Goal: Task Accomplishment & Management: Complete application form

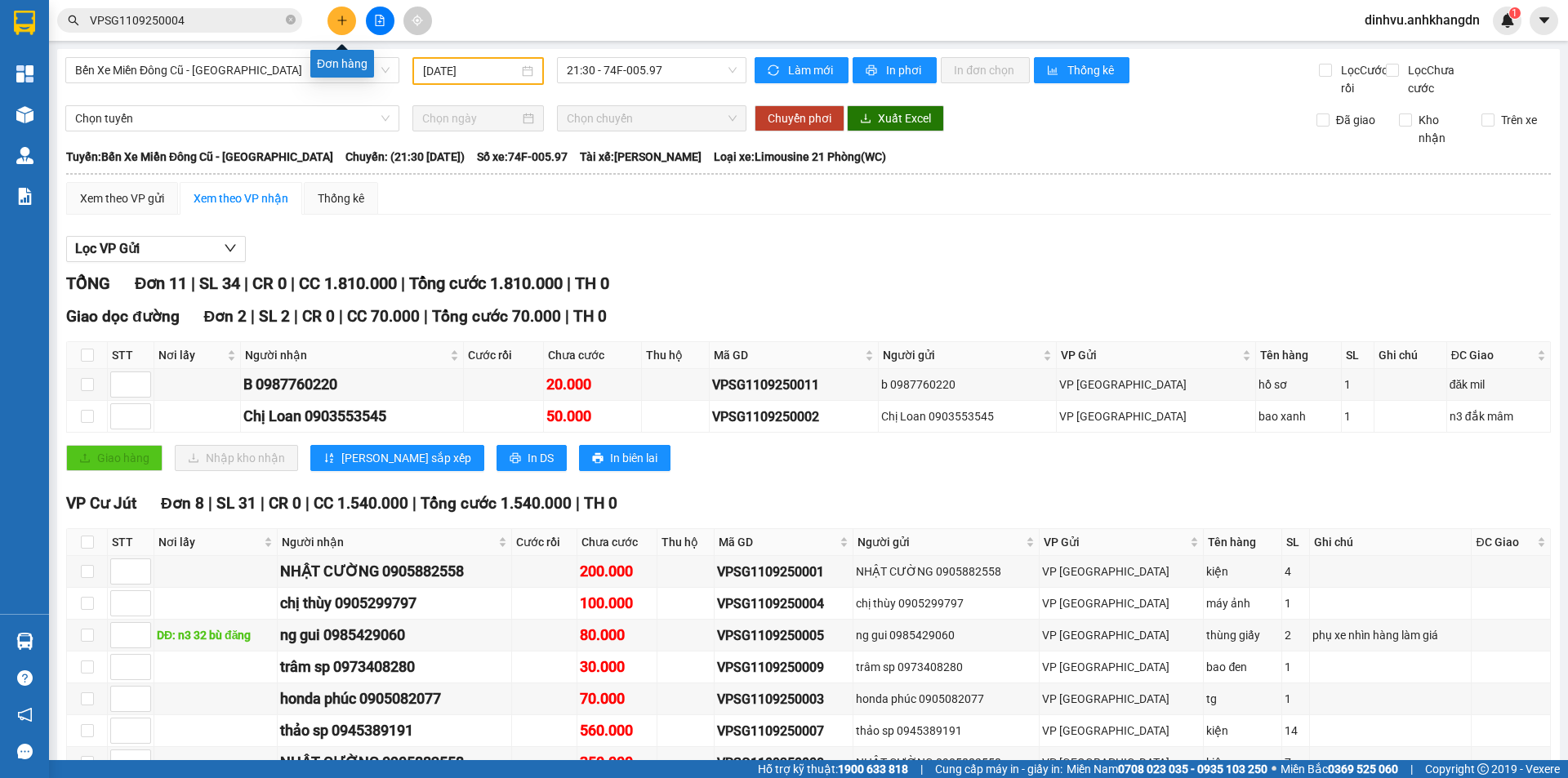
click at [347, 18] on icon "plus" at bounding box center [342, 20] width 11 height 11
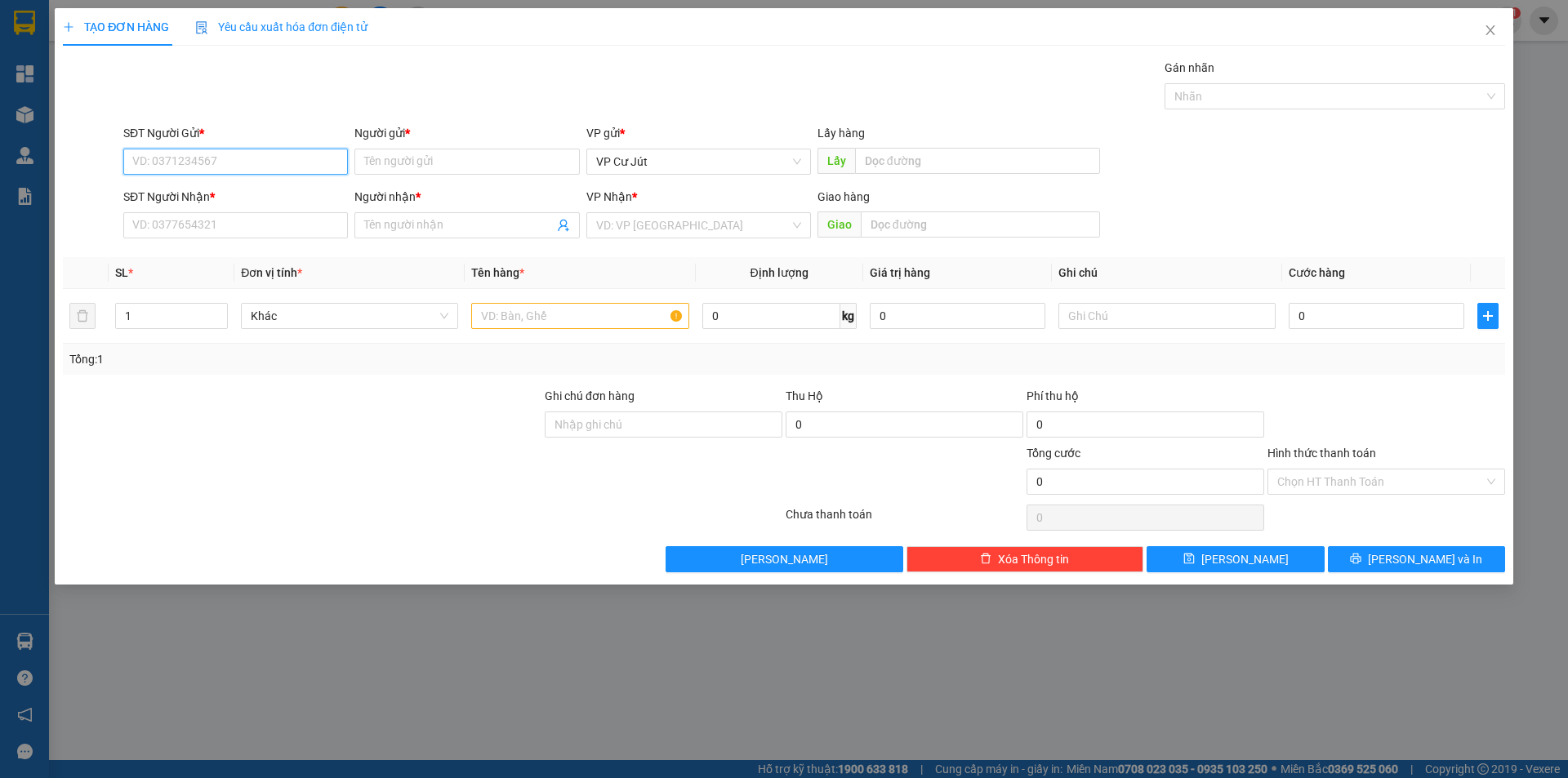
click at [239, 150] on input "SĐT Người Gửi *" at bounding box center [235, 162] width 225 height 26
click at [211, 221] on div "0905830514 - [GEOGRAPHIC_DATA]" at bounding box center [235, 220] width 205 height 18
type input "0905830514"
type input "[PERSON_NAME]"
type input "0767820299"
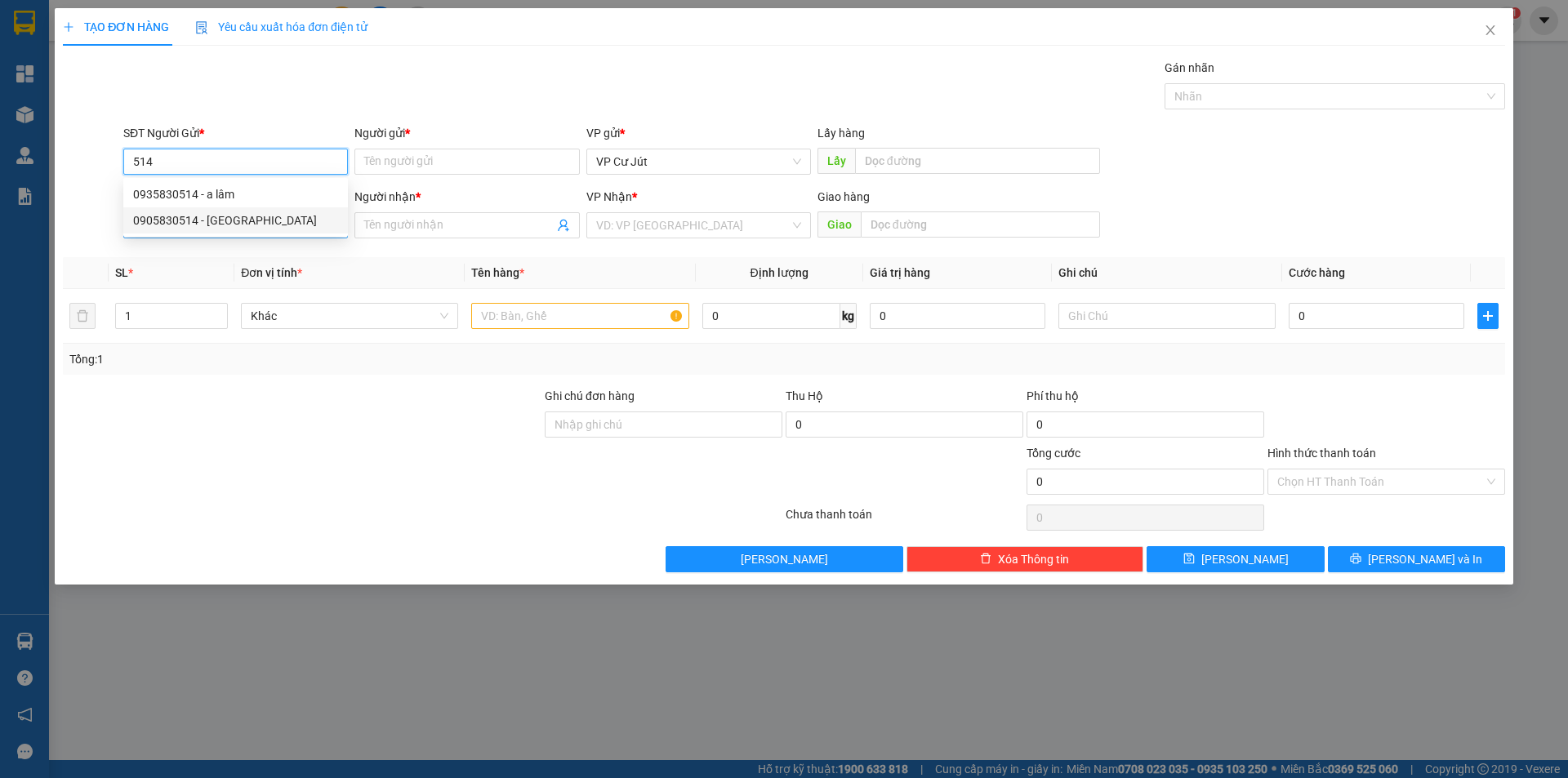
type input "Oanh"
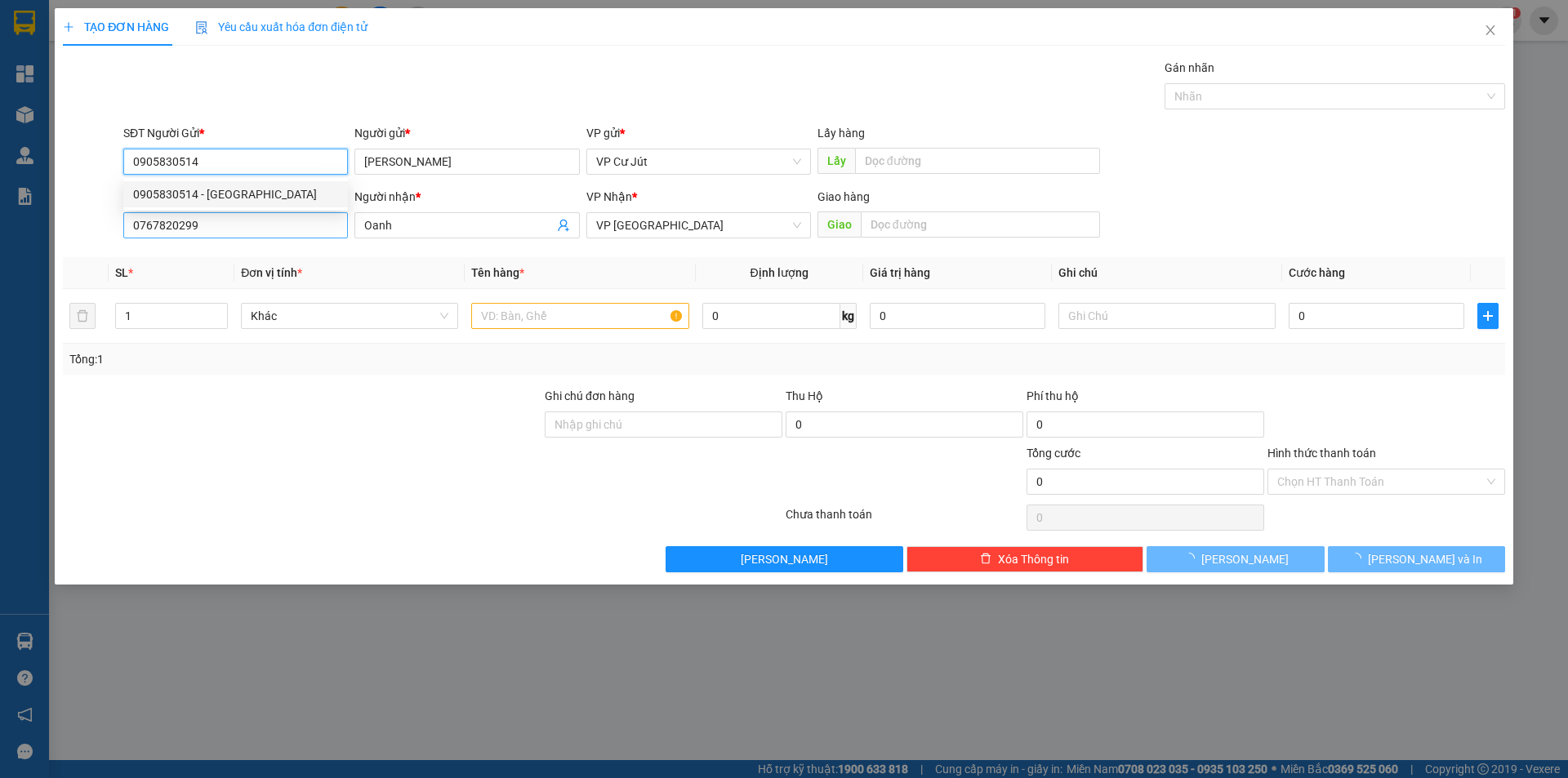
type input "65.000"
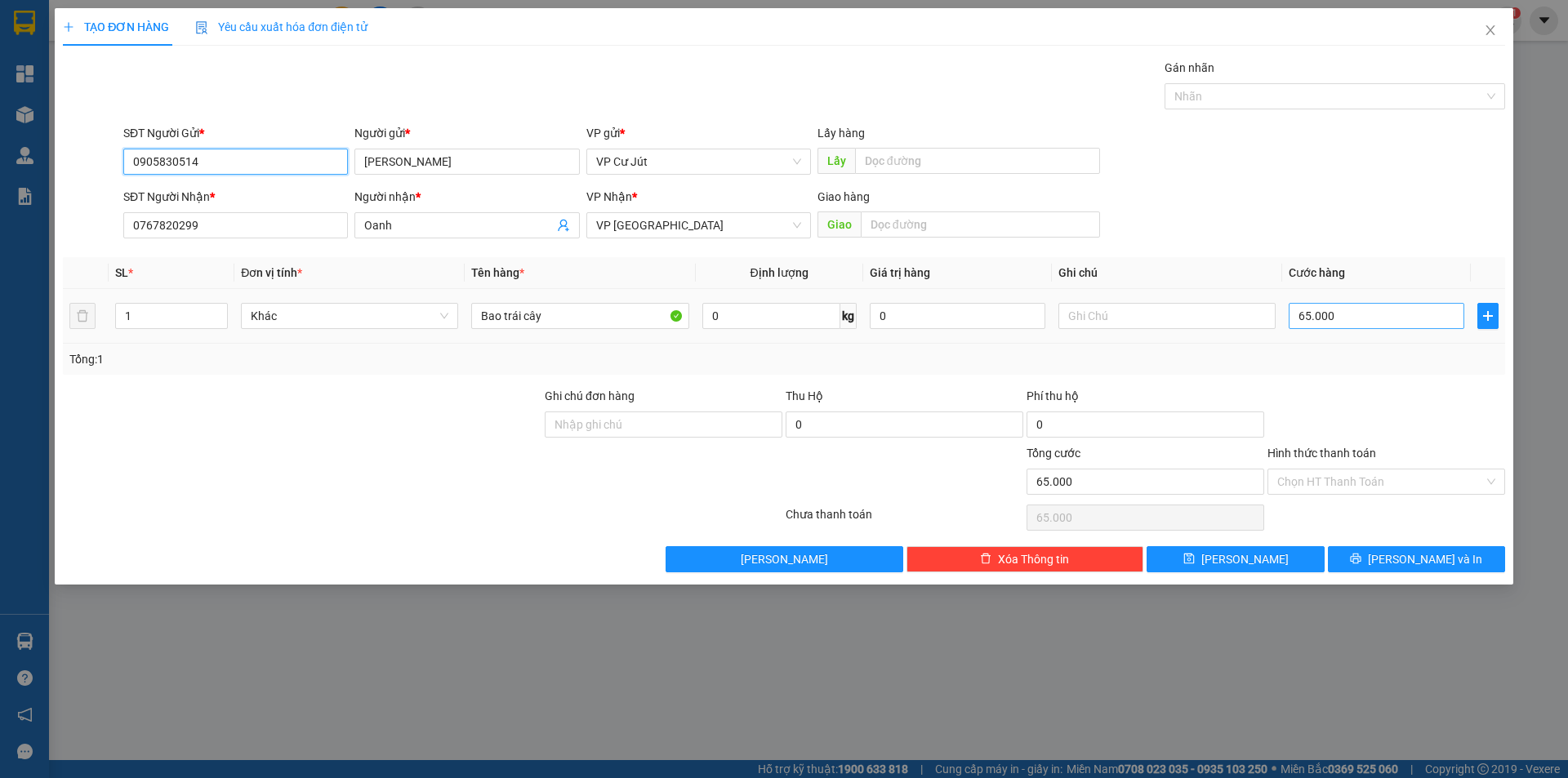
type input "0905830514"
type input "0"
type input "65.000"
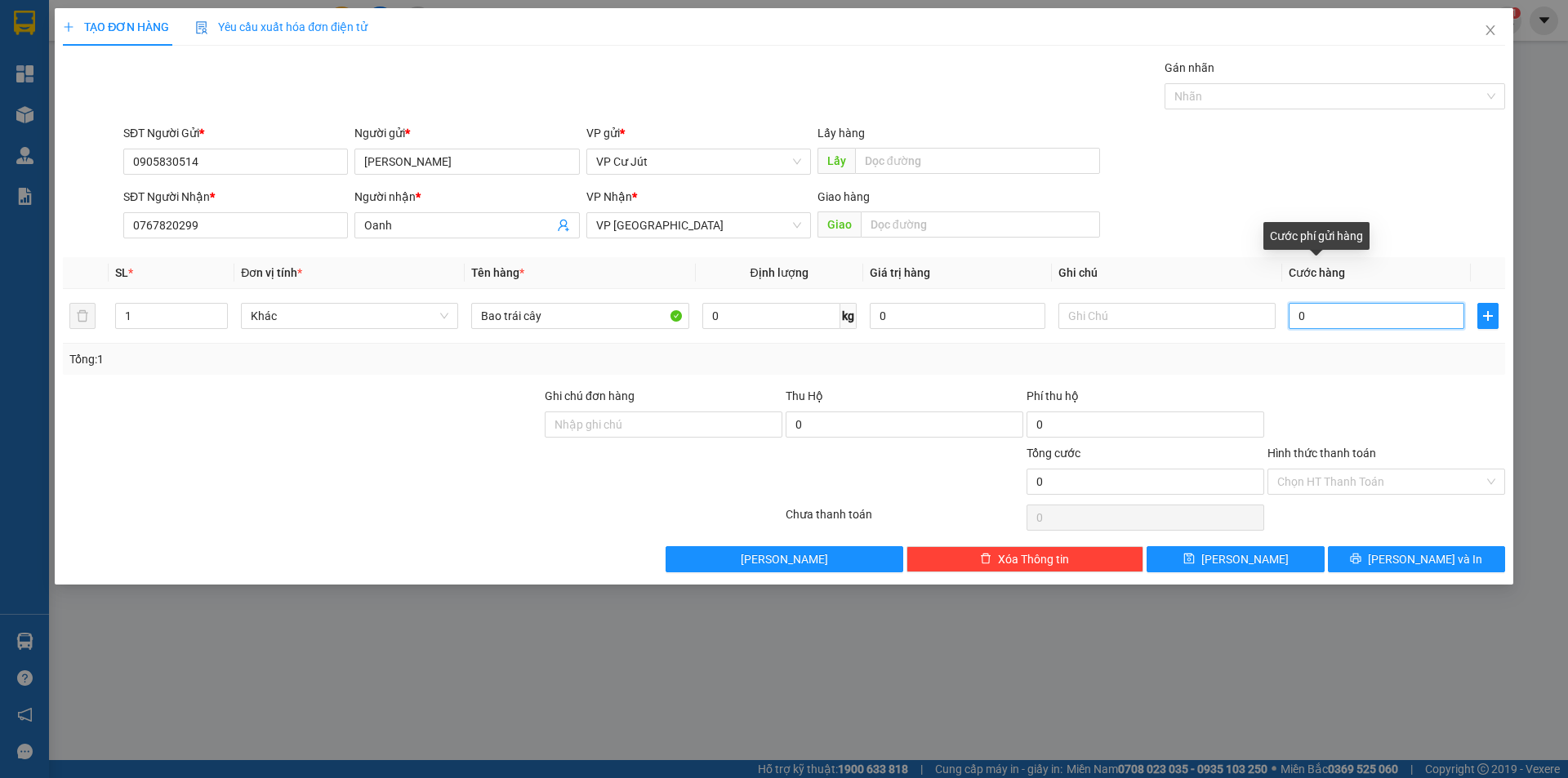
type input "3"
type input "30"
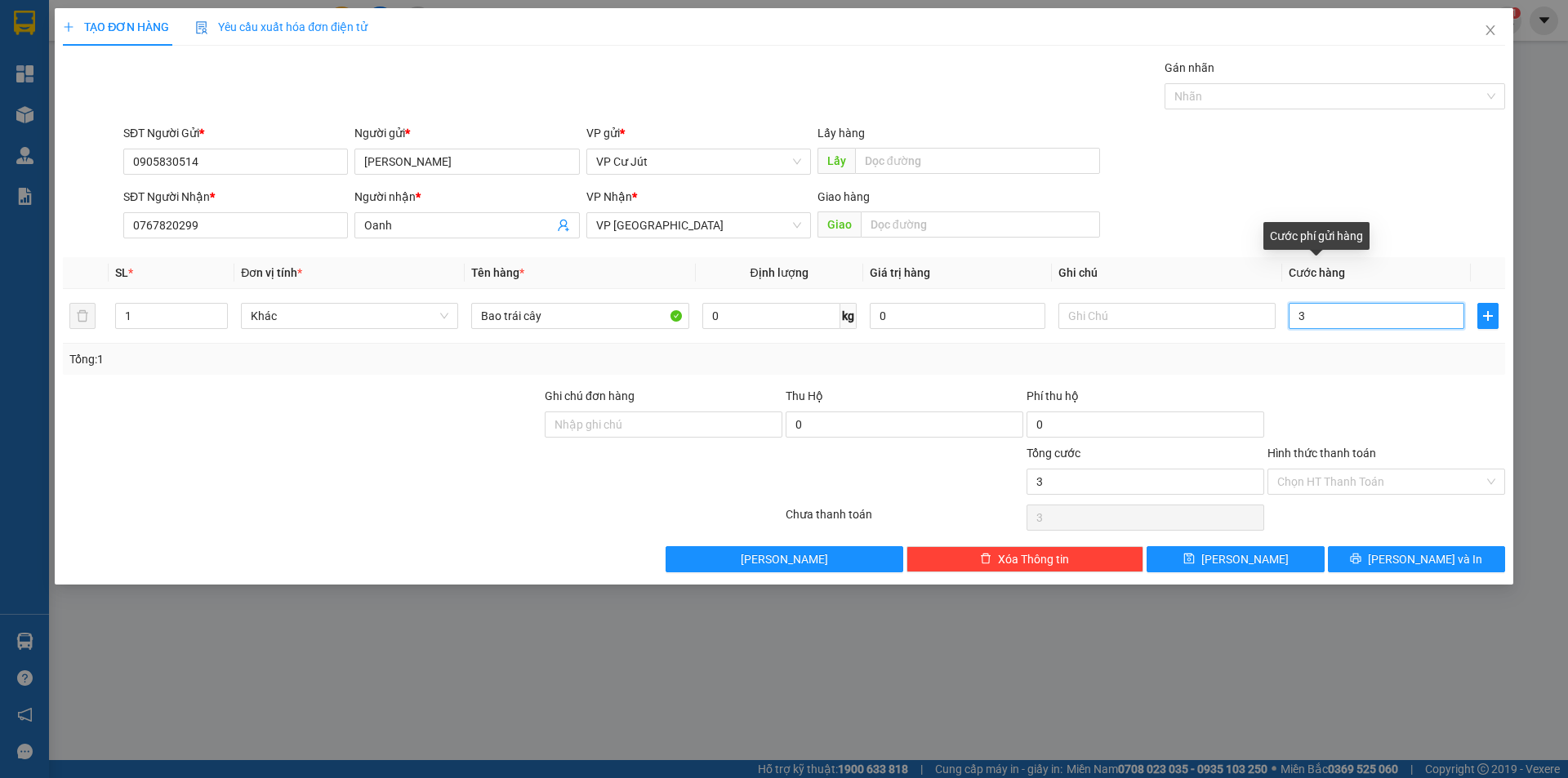
type input "30"
type input "300"
type input "3.000"
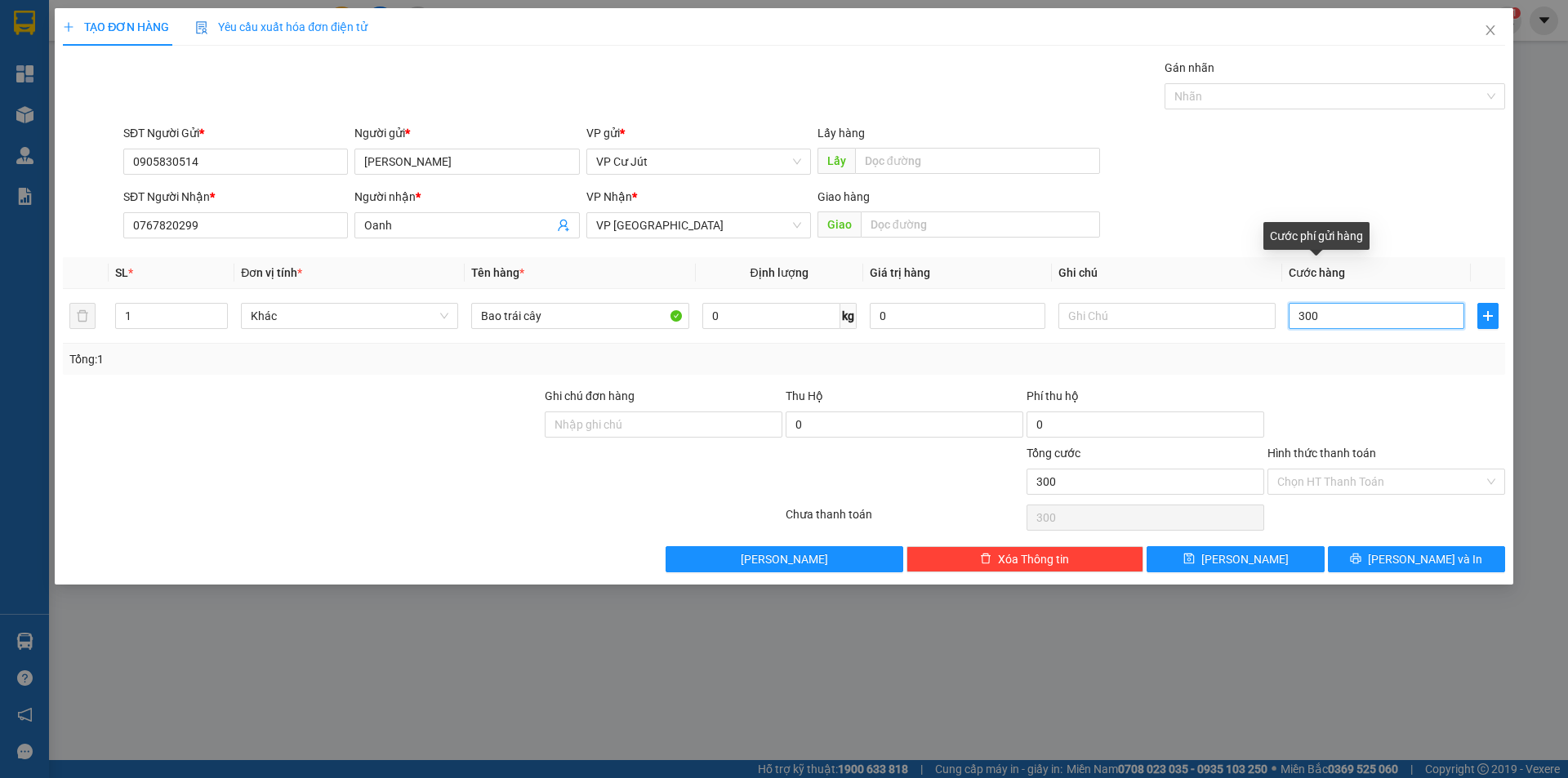
type input "3.000"
type input "30.000"
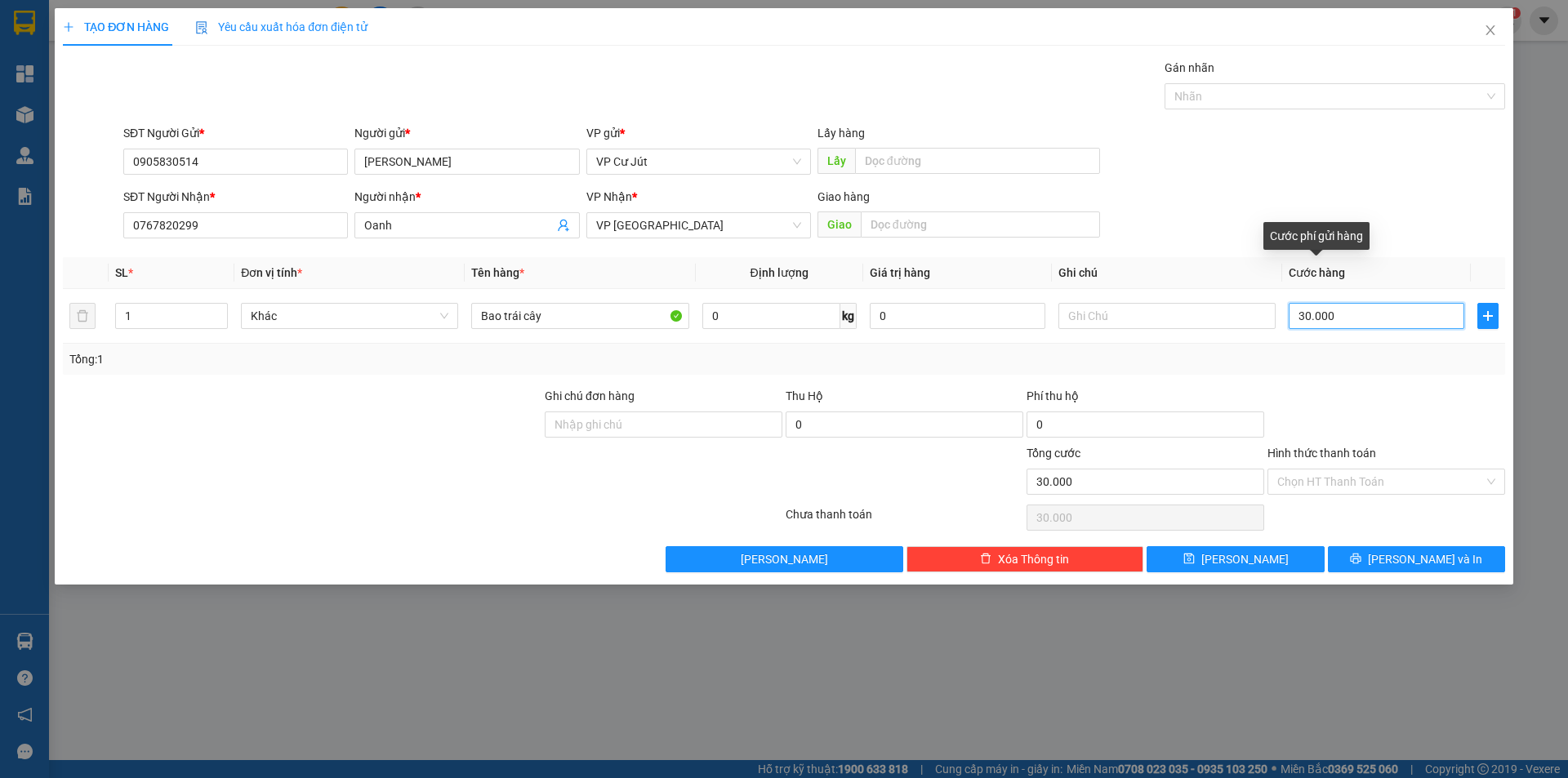
type input "300.000"
type input "30.000"
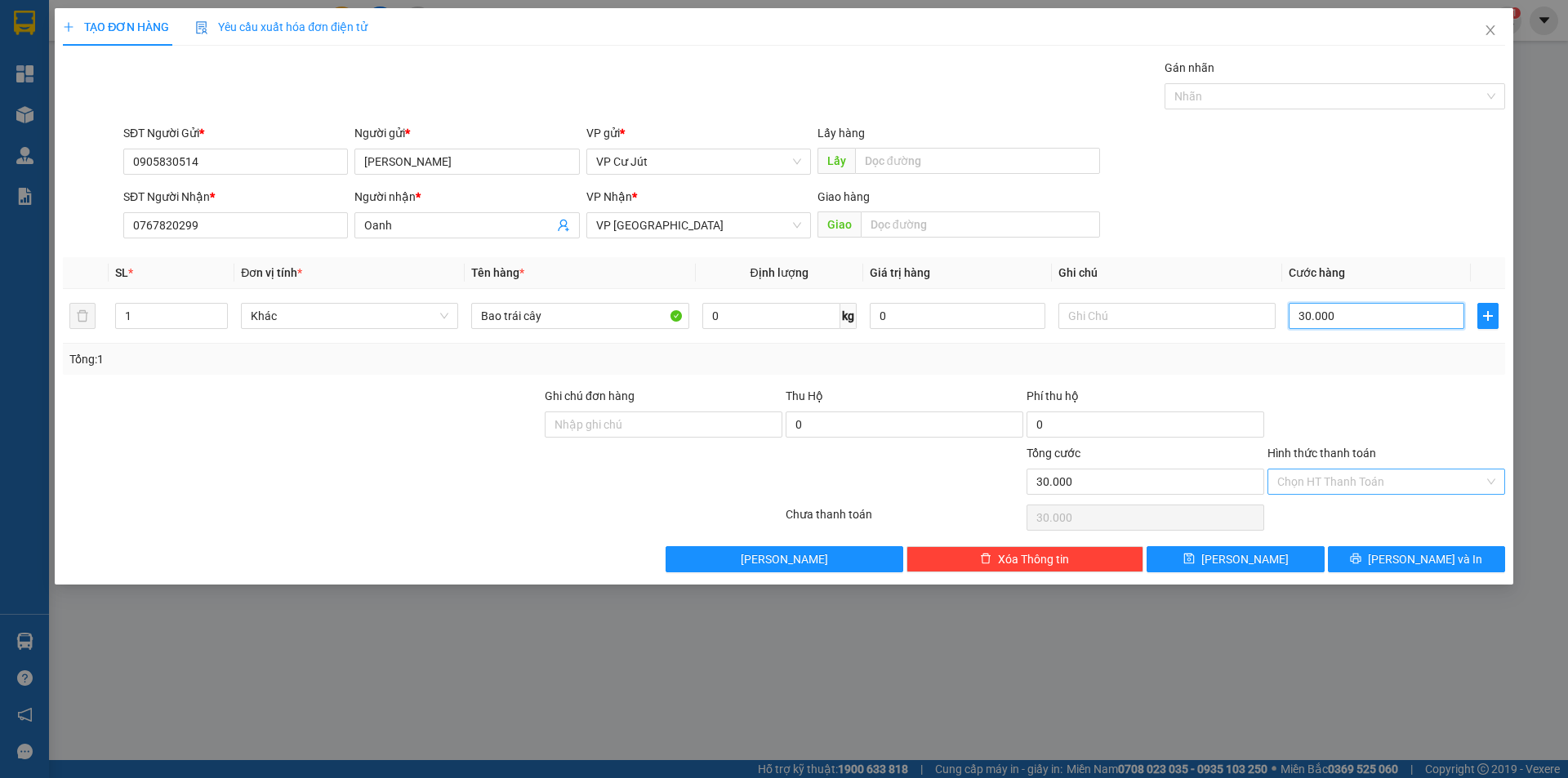
type input "30.000"
click at [1372, 476] on input "Hình thức thanh toán" at bounding box center [1380, 482] width 207 height 25
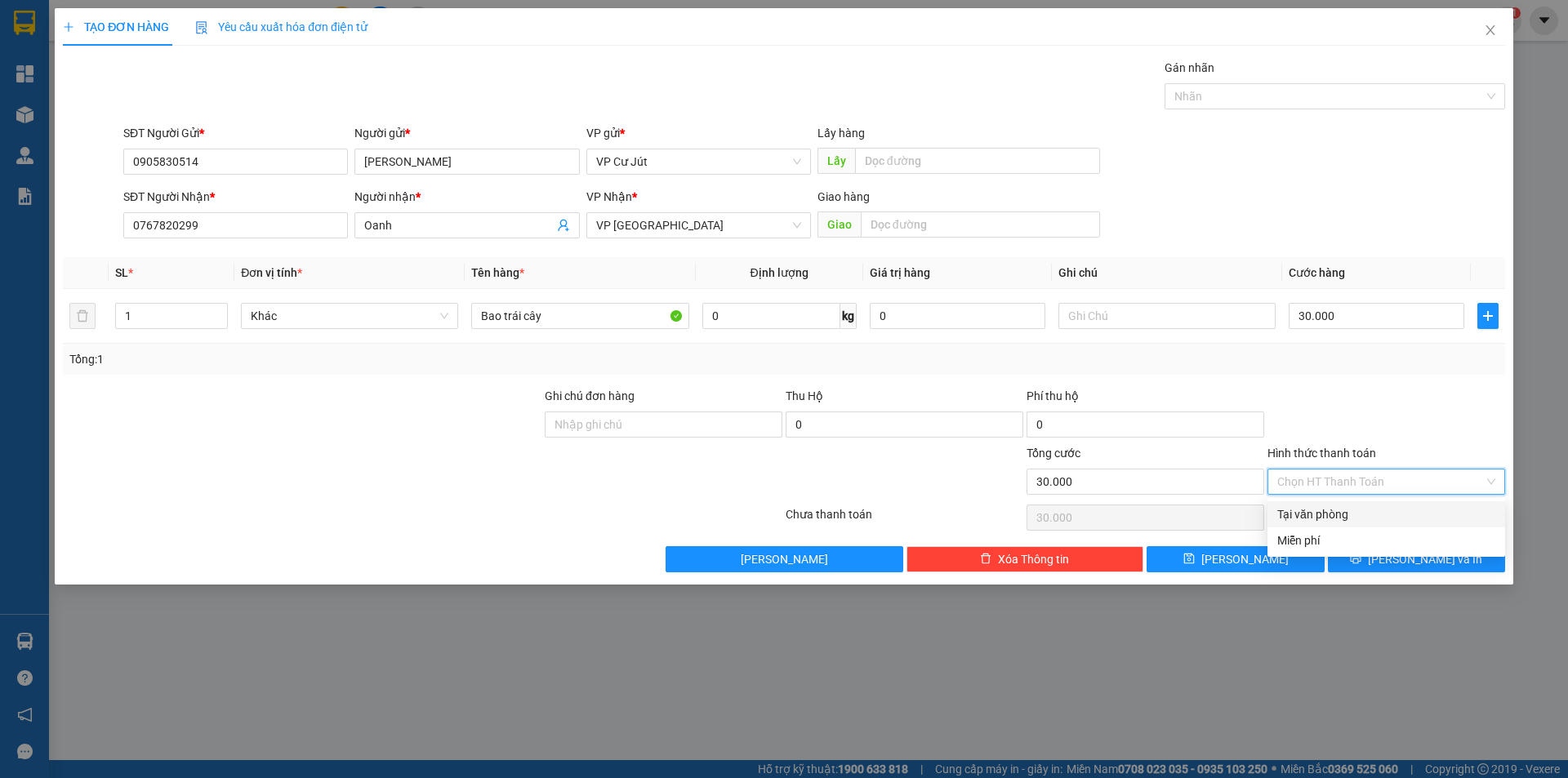
click at [1321, 514] on div "Tại văn phòng" at bounding box center [1387, 514] width 218 height 18
type input "0"
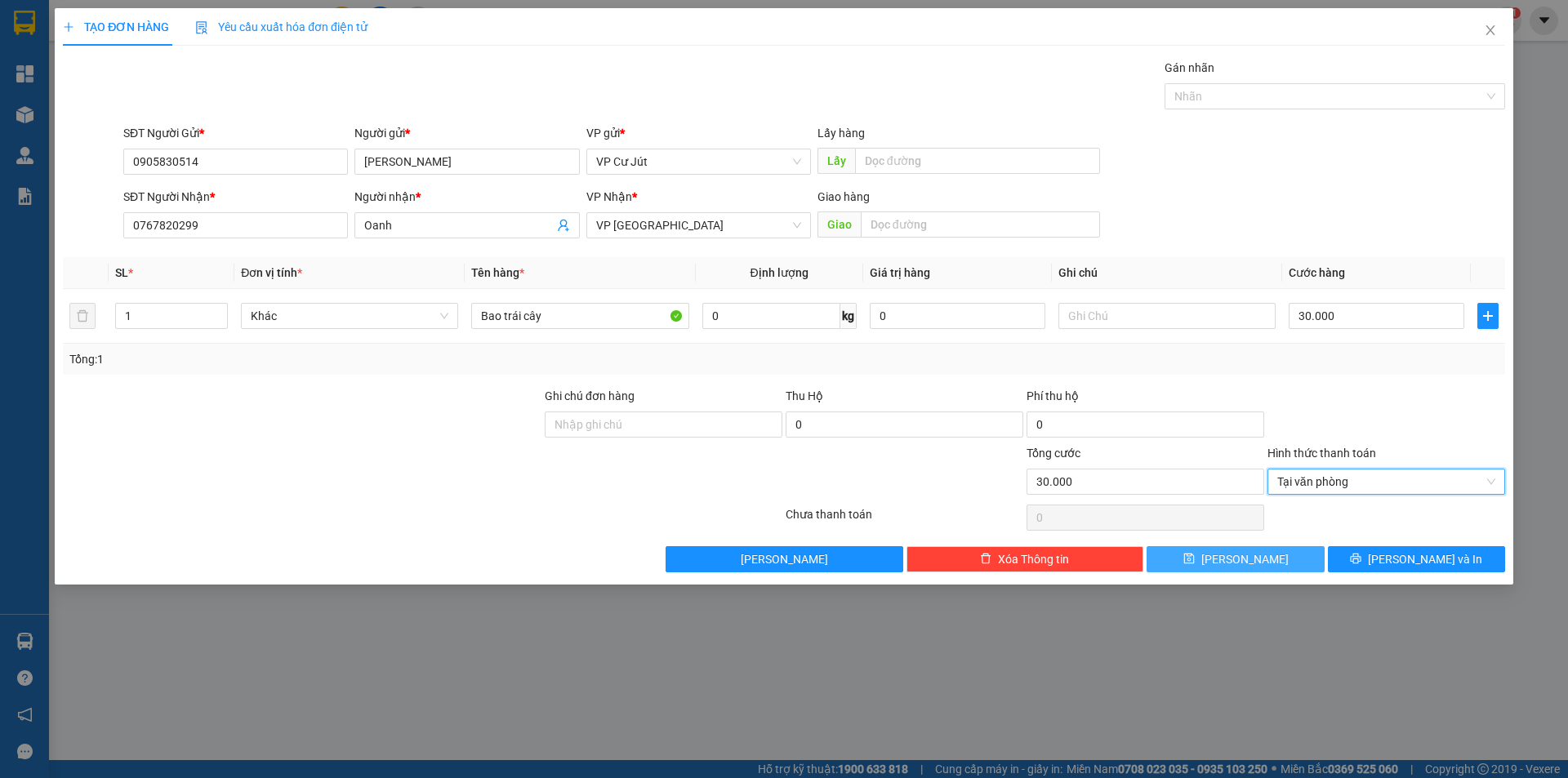
click at [1267, 560] on button "[PERSON_NAME]" at bounding box center [1235, 560] width 177 height 26
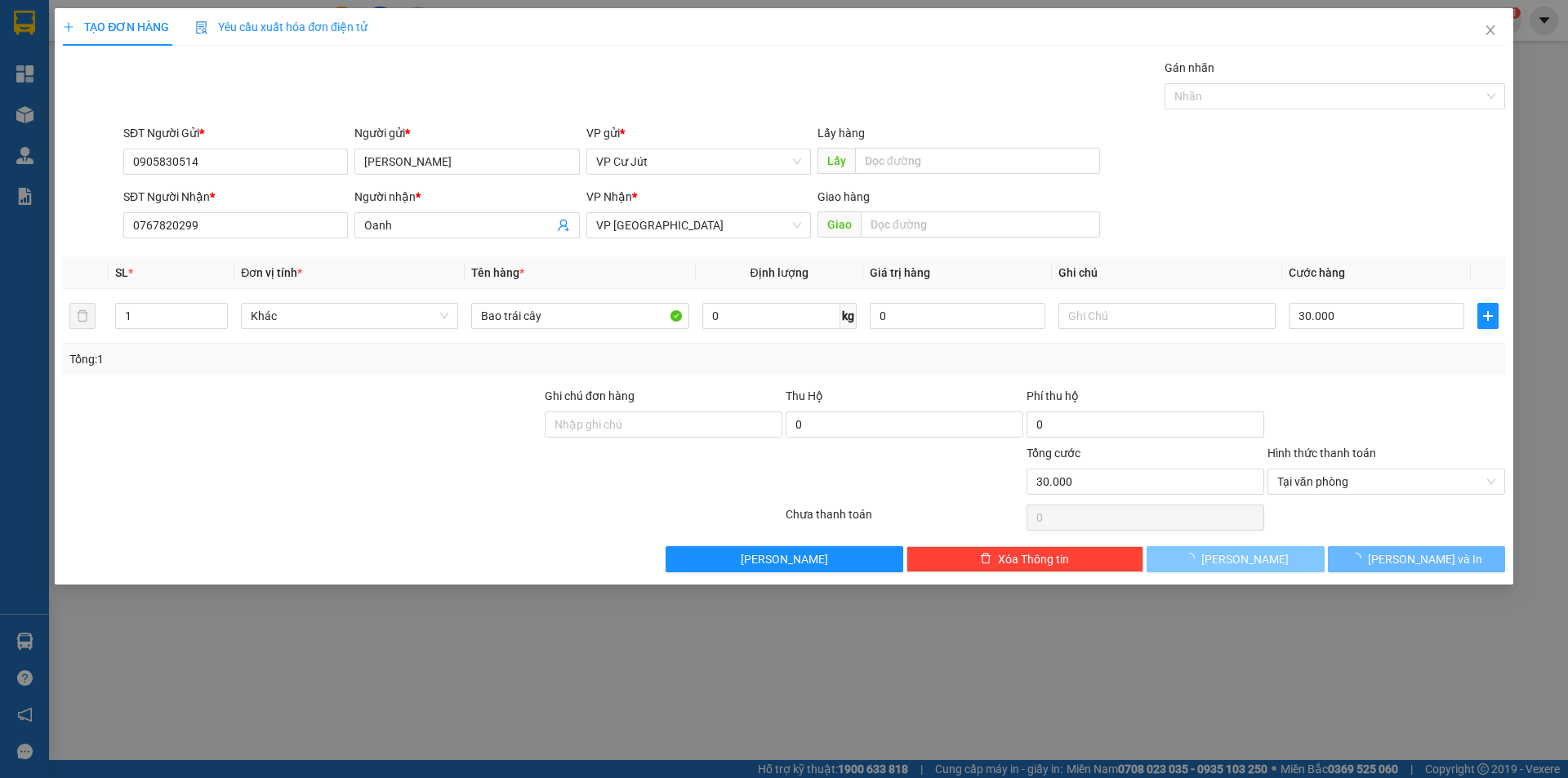
type input "0"
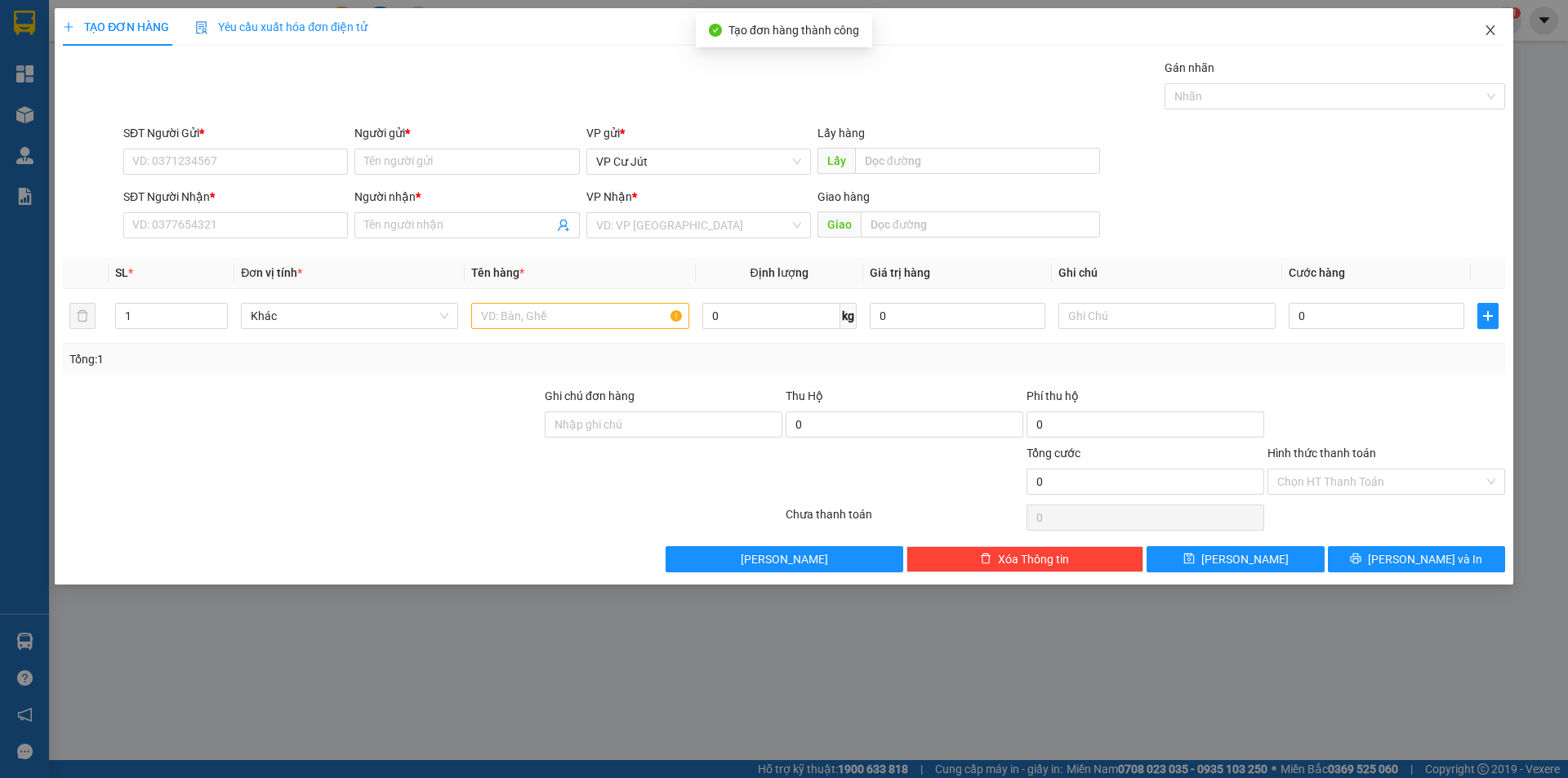
click at [1489, 28] on icon "close" at bounding box center [1491, 30] width 9 height 10
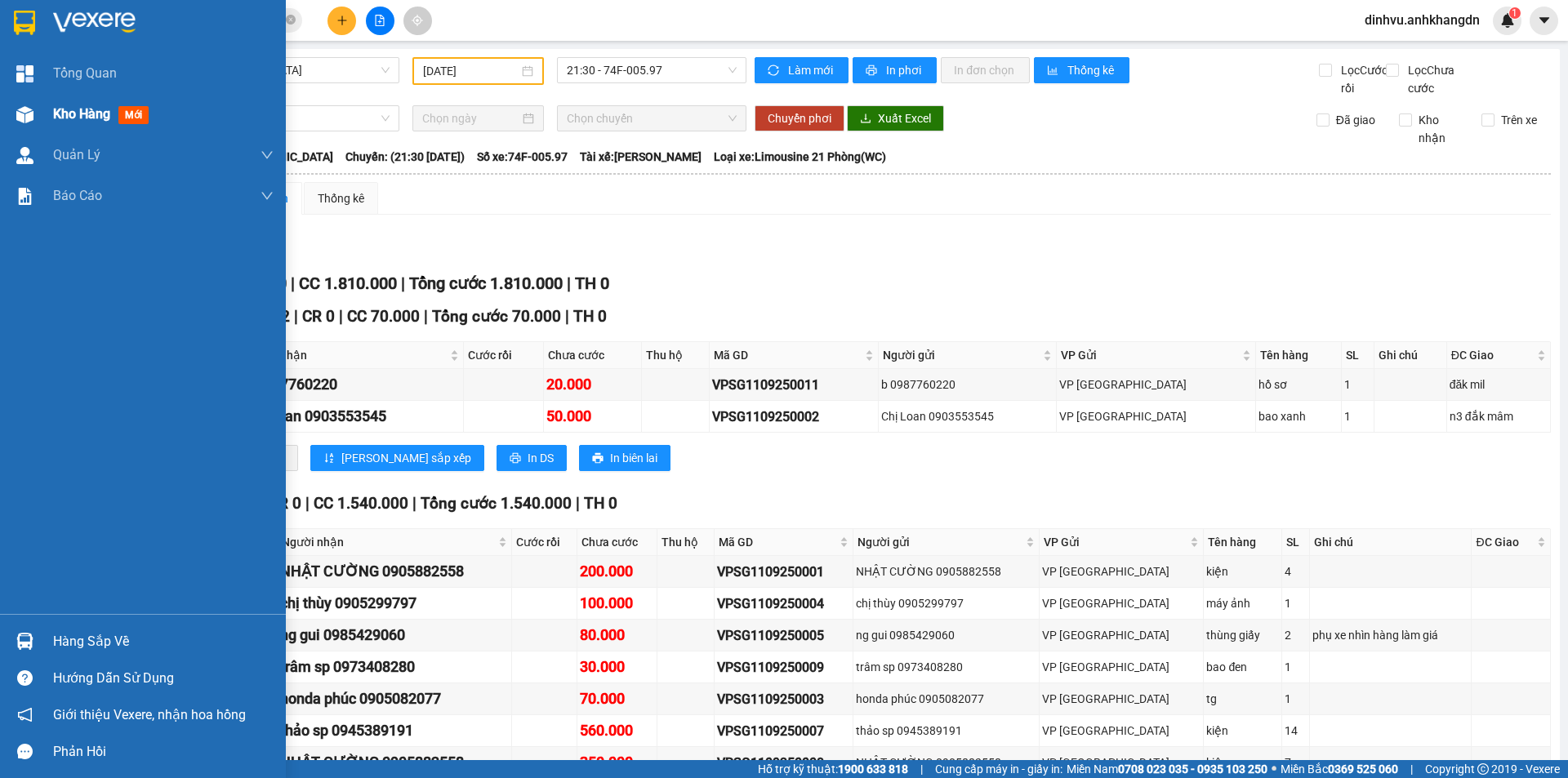
click at [63, 110] on span "Kho hàng" at bounding box center [81, 114] width 57 height 16
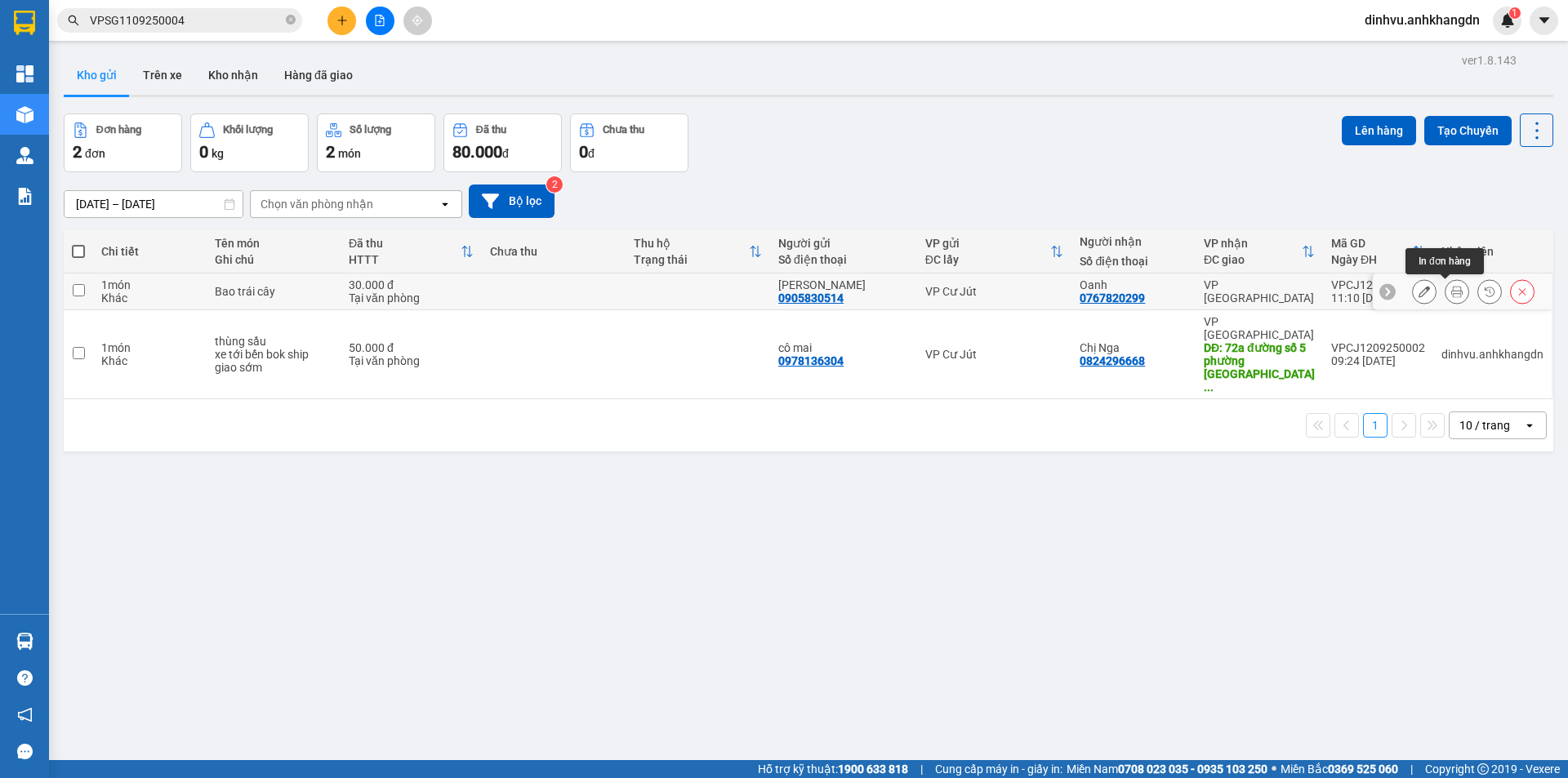
click at [1452, 293] on icon at bounding box center [1457, 291] width 11 height 11
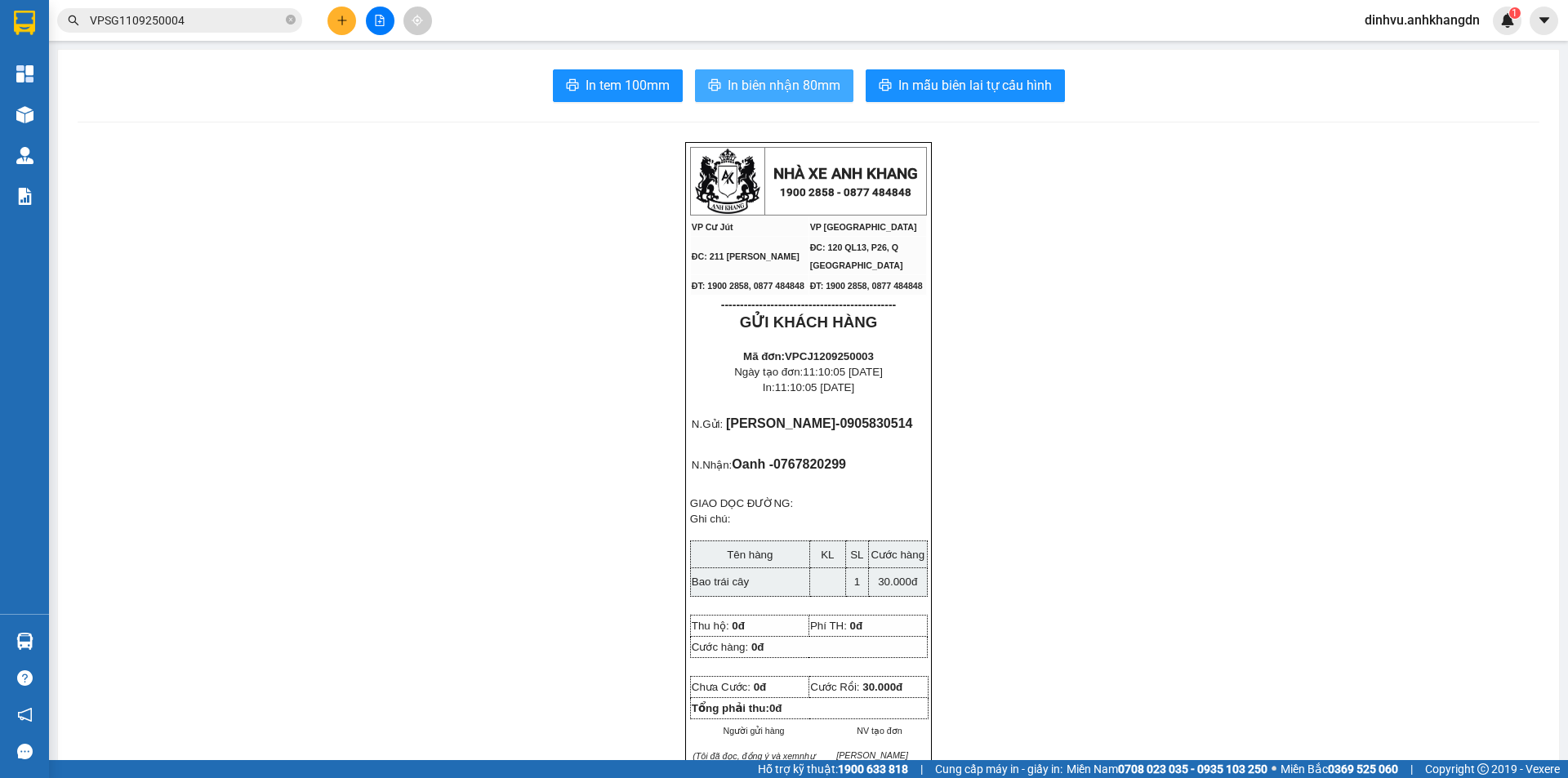
click at [739, 81] on span "In biên nhận 80mm" at bounding box center [784, 84] width 113 height 20
click at [639, 83] on span "In tem 100mm" at bounding box center [628, 84] width 85 height 20
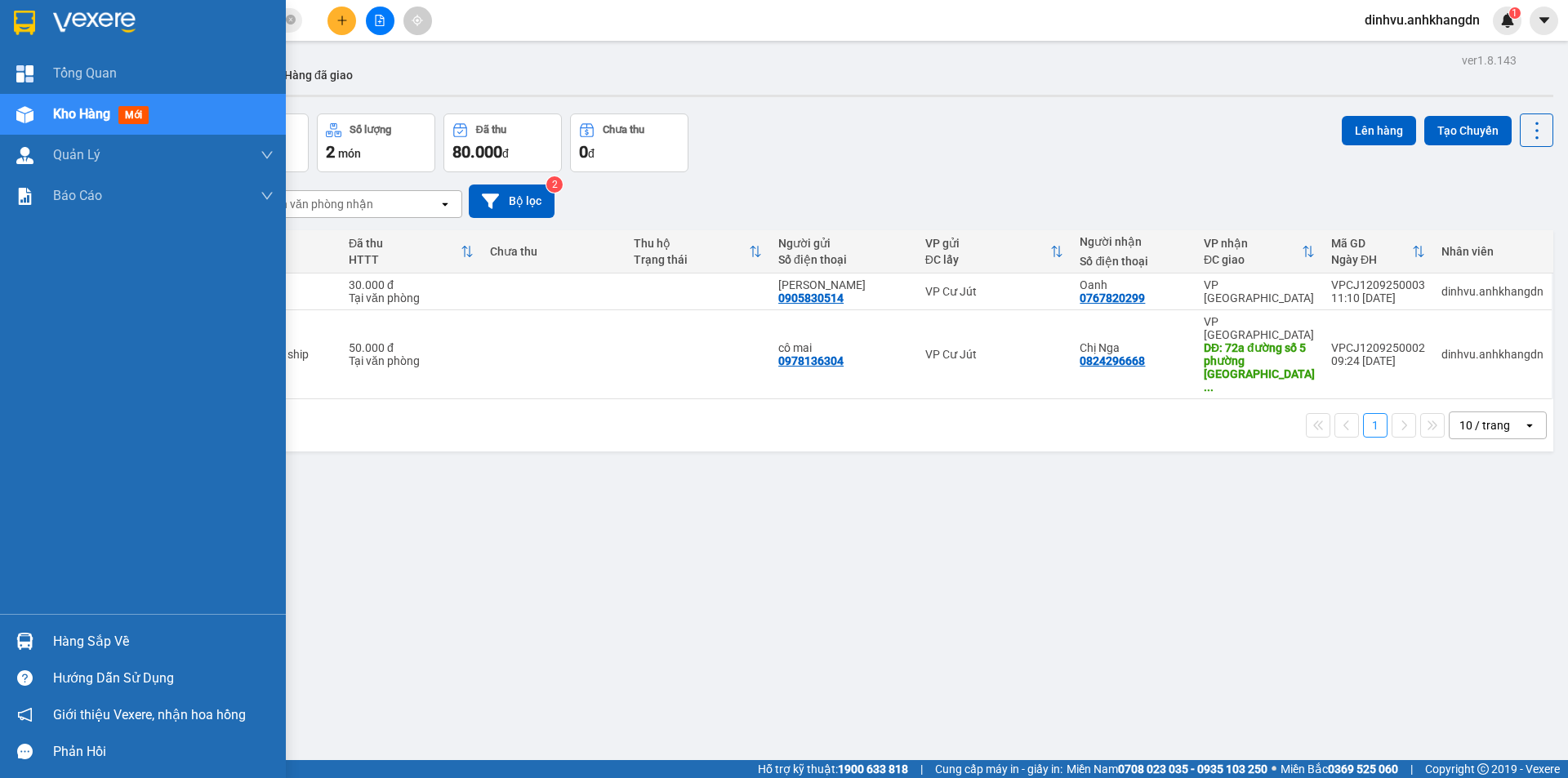
click at [31, 117] on img at bounding box center [25, 114] width 17 height 17
click at [101, 74] on span "Tổng Quan" at bounding box center [85, 72] width 63 height 20
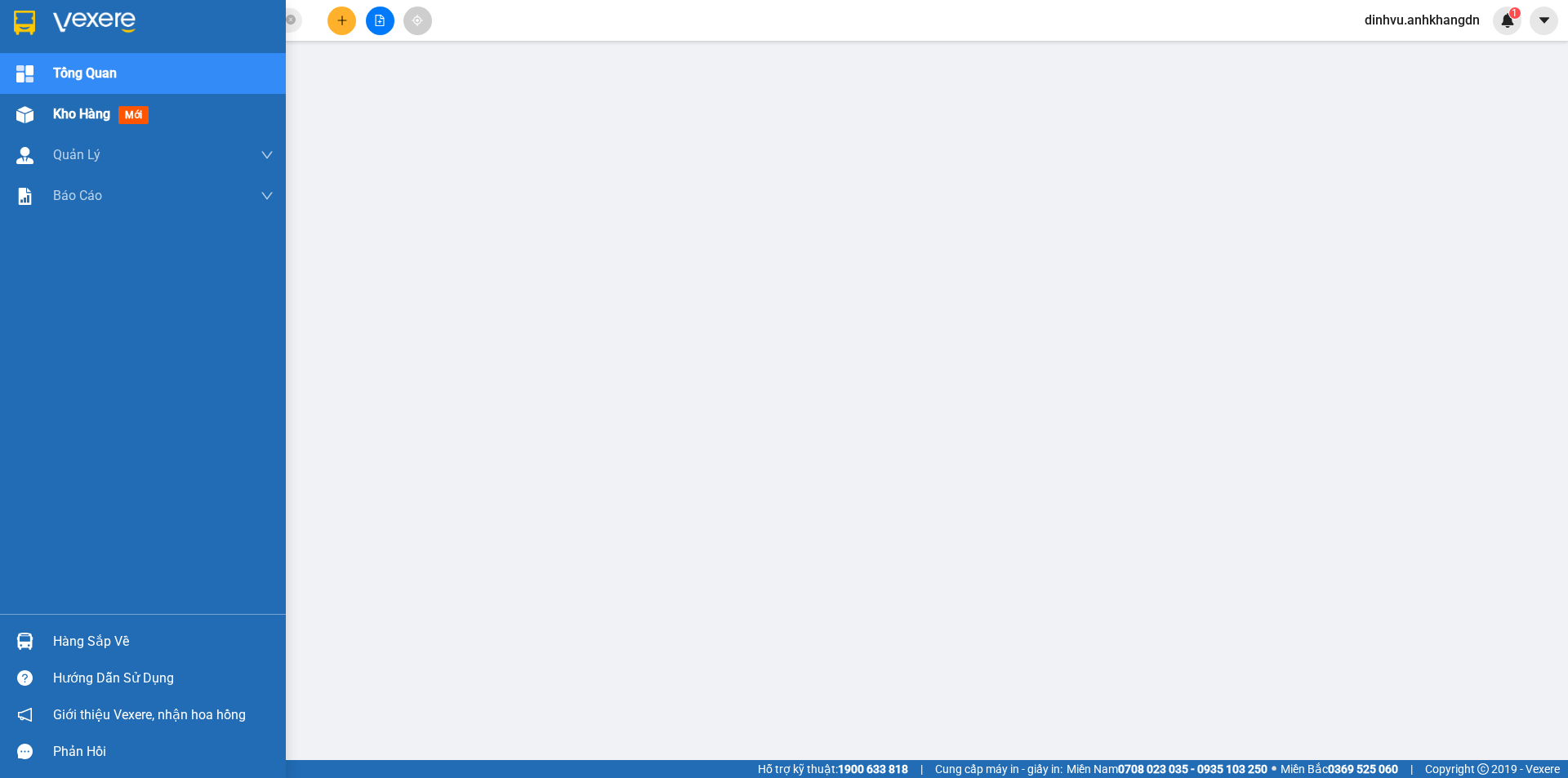
click at [21, 109] on img at bounding box center [25, 114] width 17 height 17
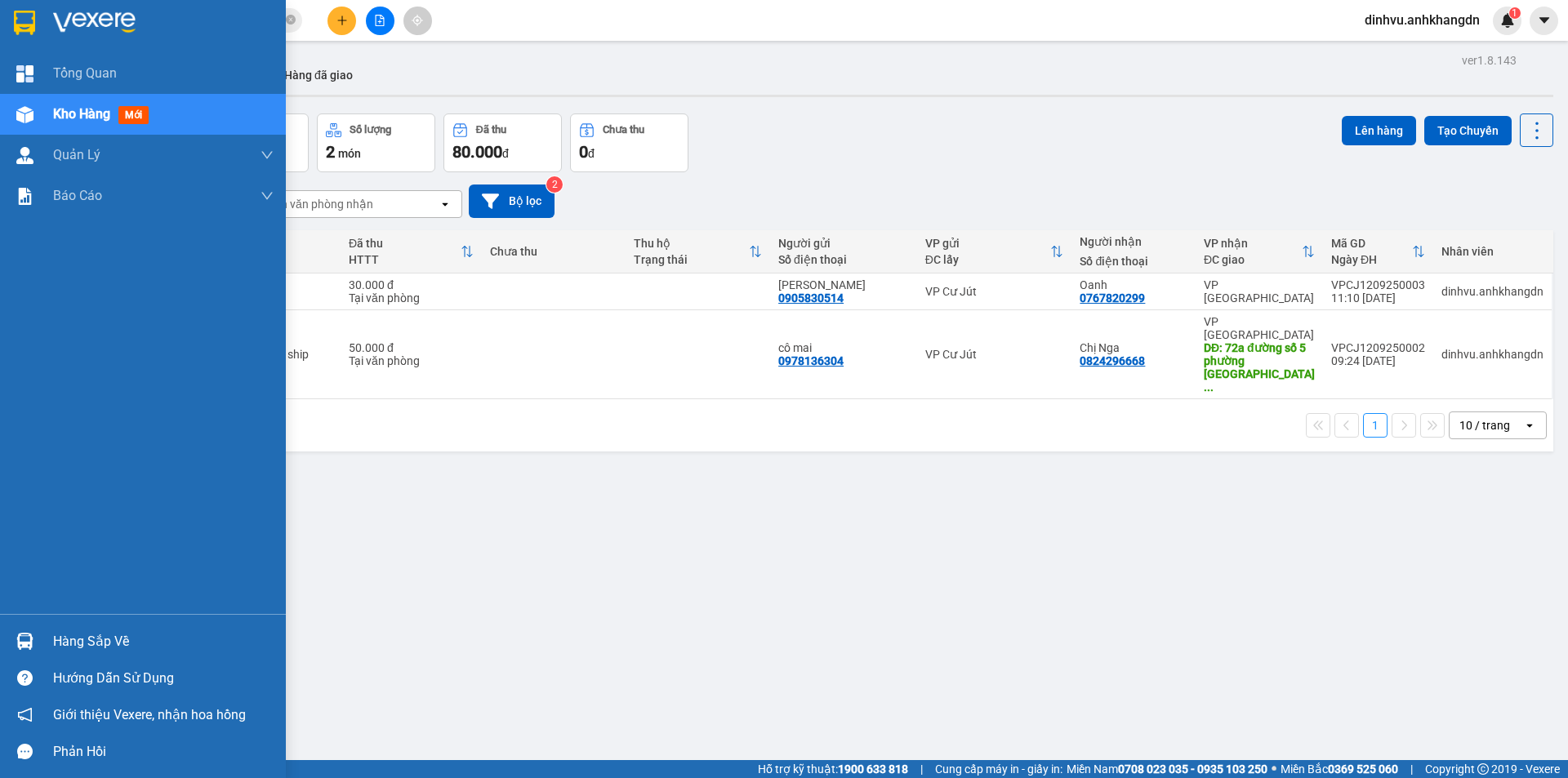
click at [136, 110] on span "mới" at bounding box center [134, 115] width 30 height 18
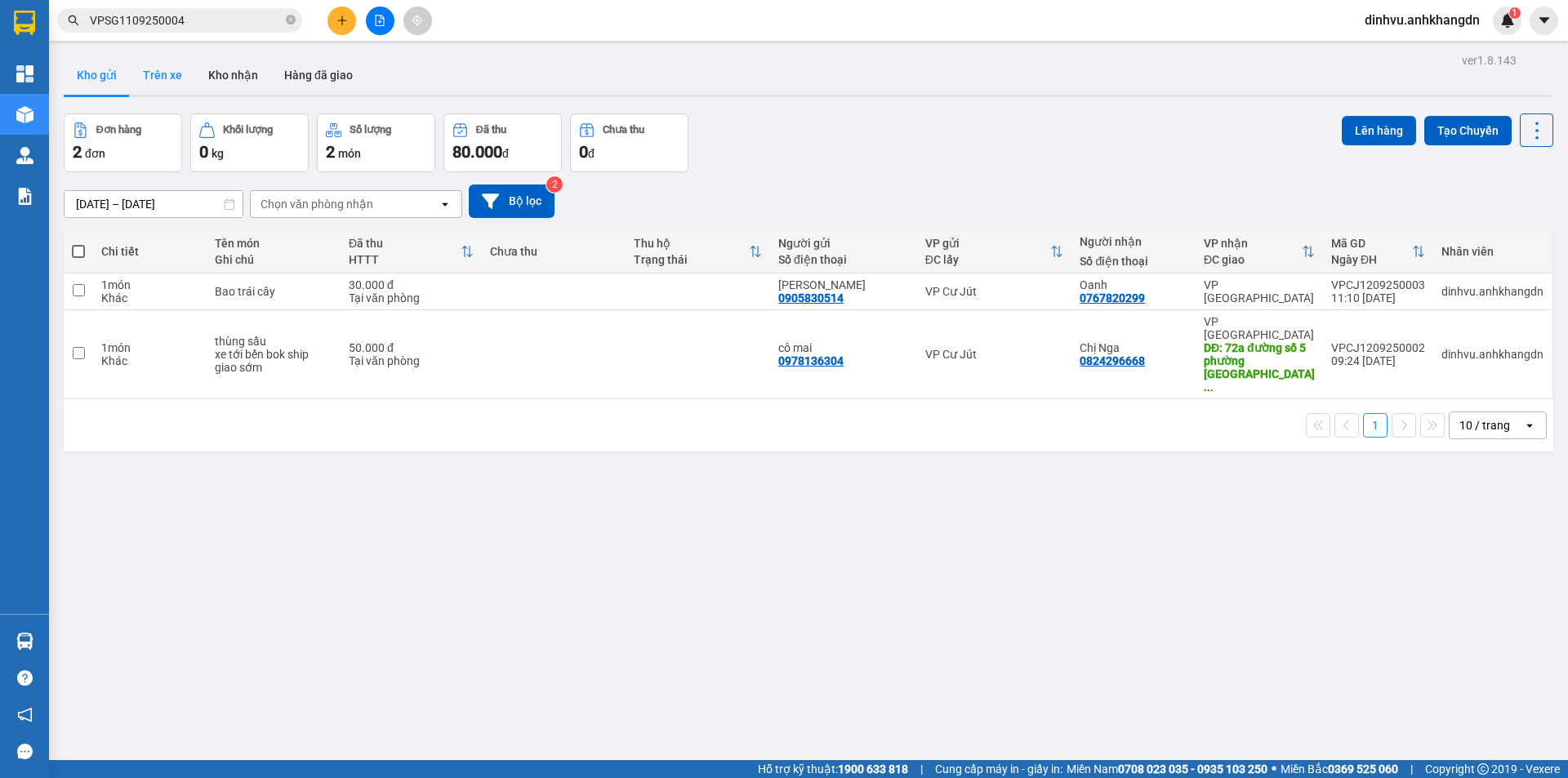
click at [160, 72] on button "Trên xe" at bounding box center [163, 75] width 65 height 40
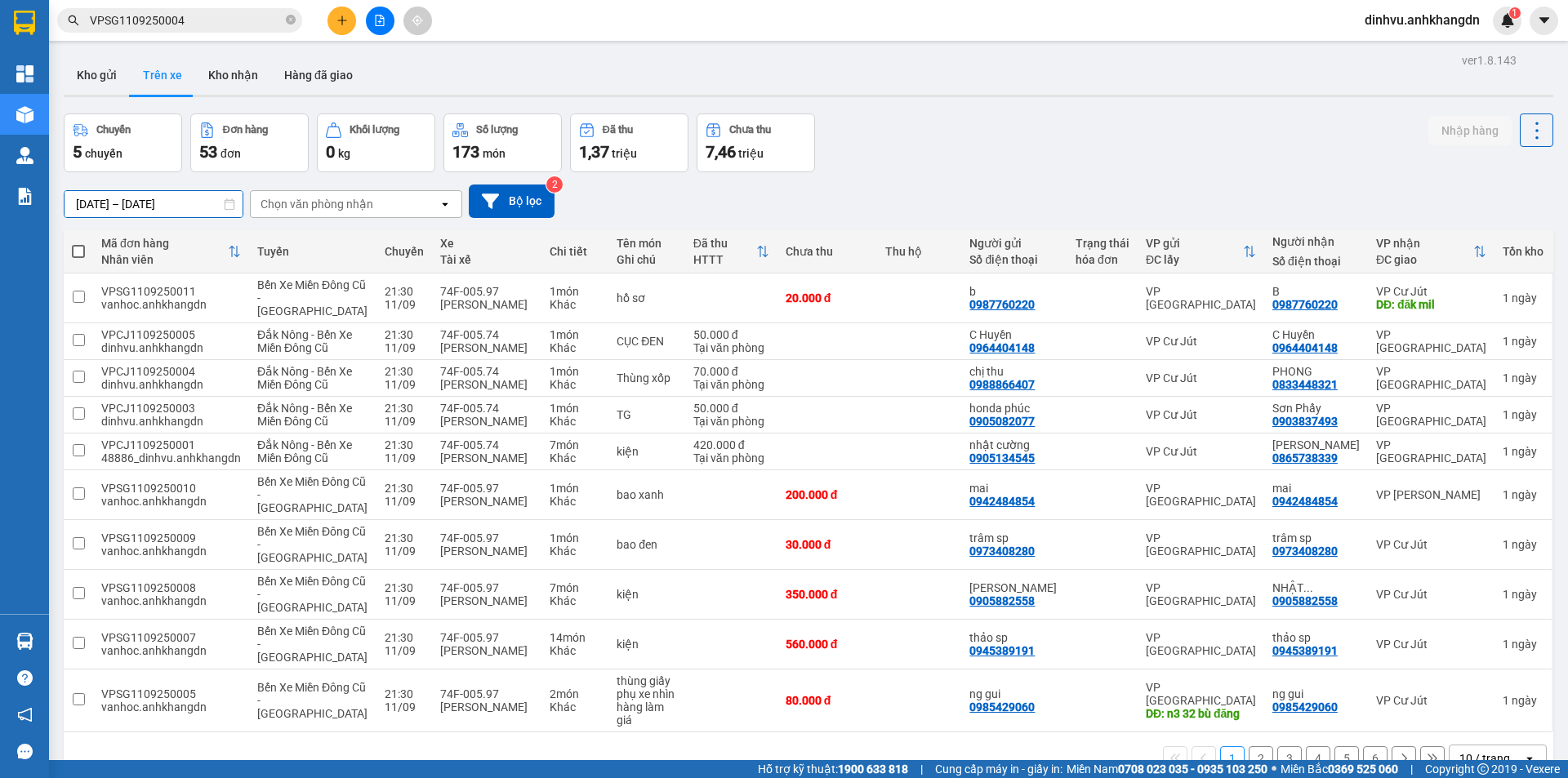
click at [212, 205] on input "[DATE] – [DATE]" at bounding box center [153, 204] width 178 height 26
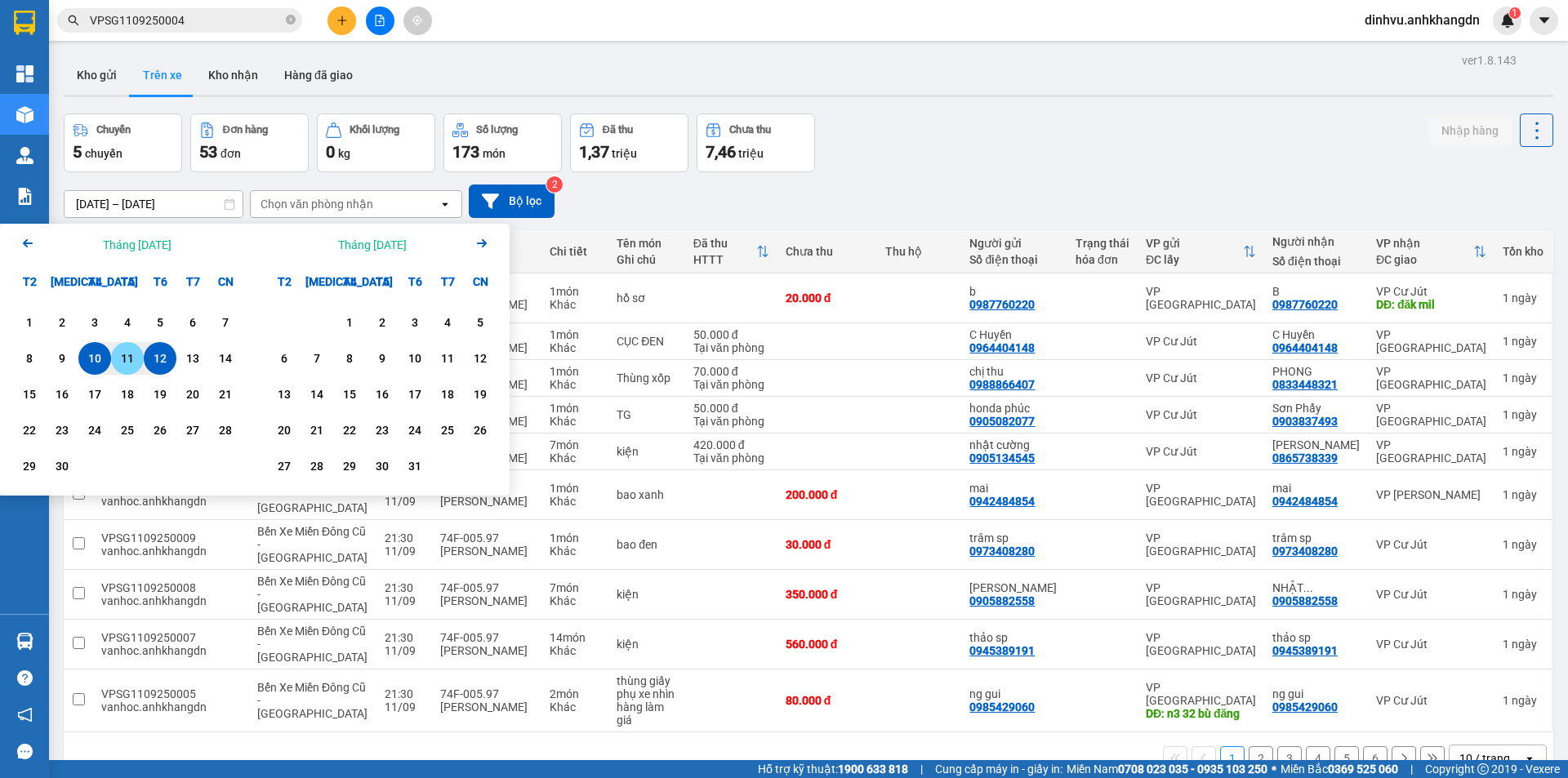
click at [129, 359] on div "11" at bounding box center [128, 358] width 23 height 19
click at [125, 356] on div "11" at bounding box center [128, 358] width 23 height 19
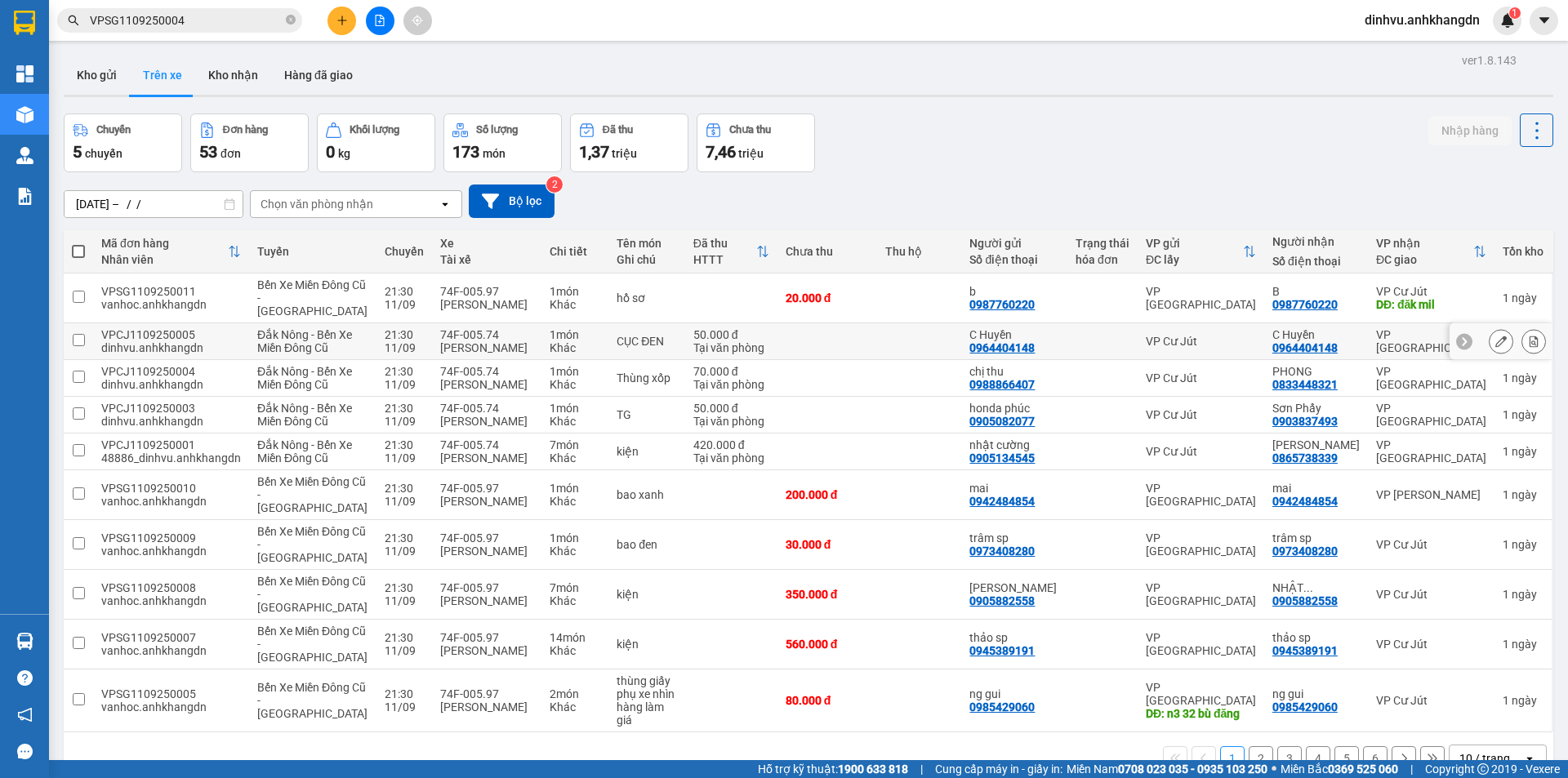
type input "[DATE] – [DATE]"
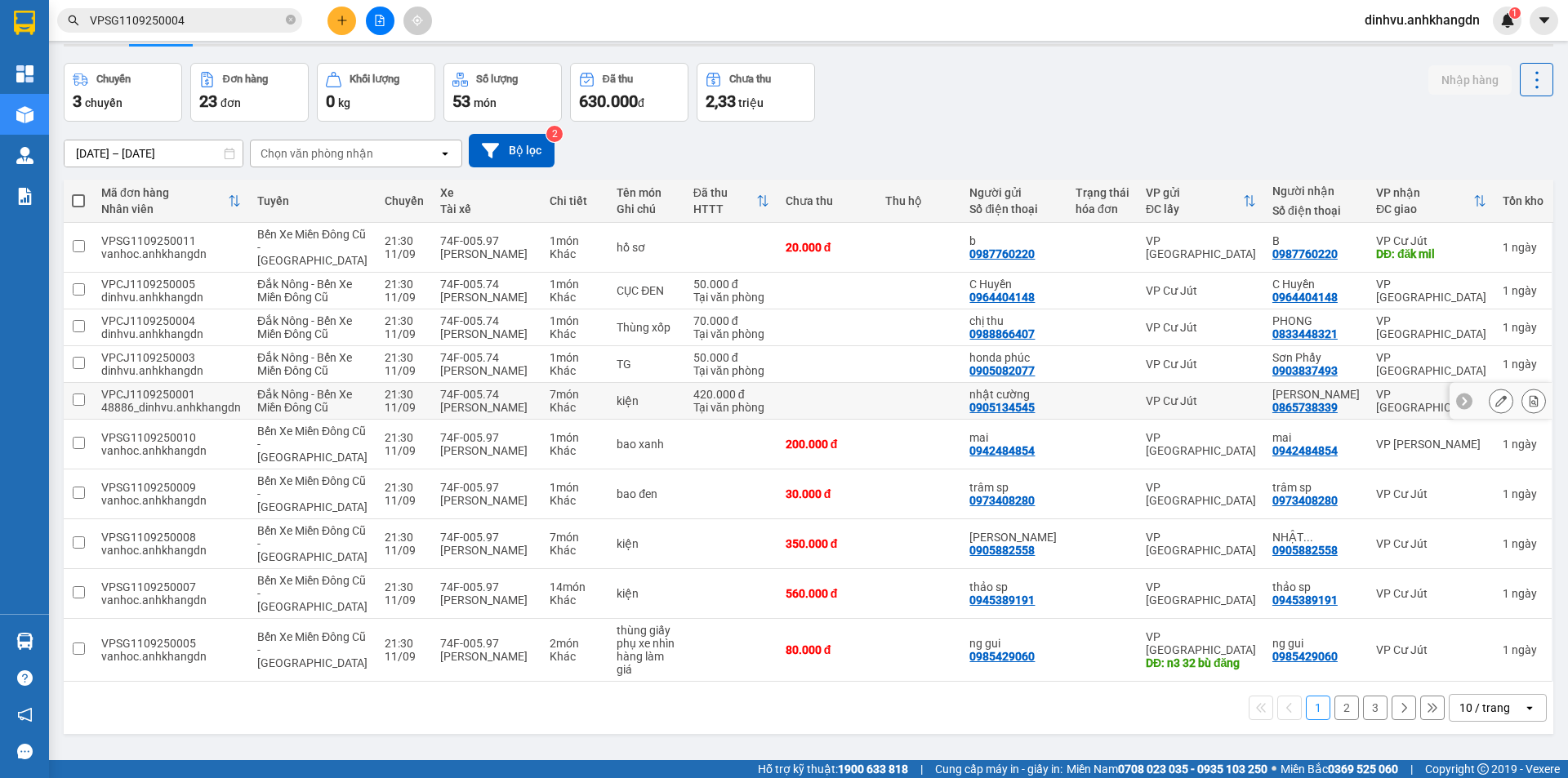
scroll to position [78, 0]
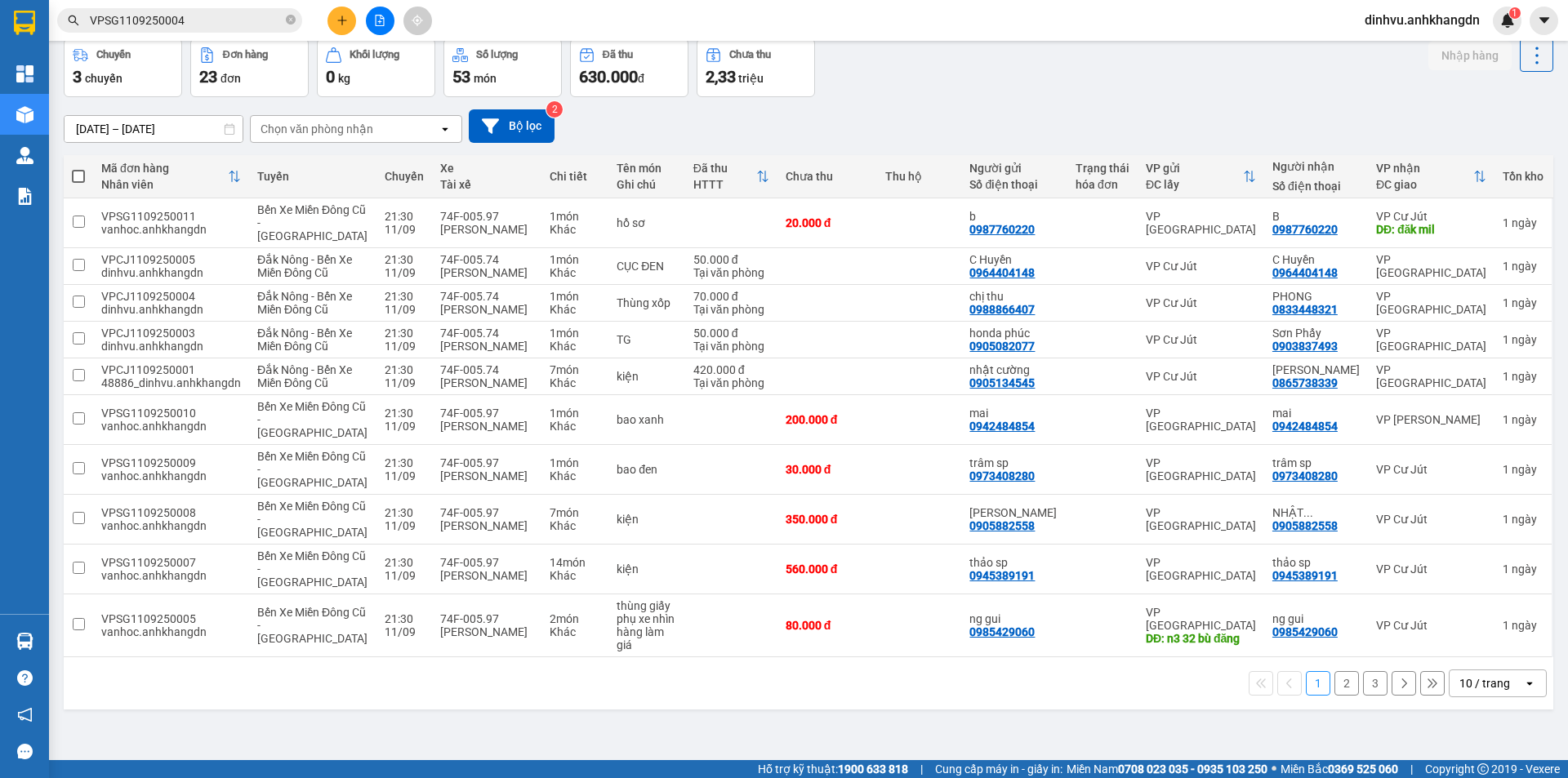
click at [447, 130] on icon "open" at bounding box center [445, 128] width 13 height 13
click at [357, 158] on div "VP Cư Jút" at bounding box center [356, 163] width 212 height 29
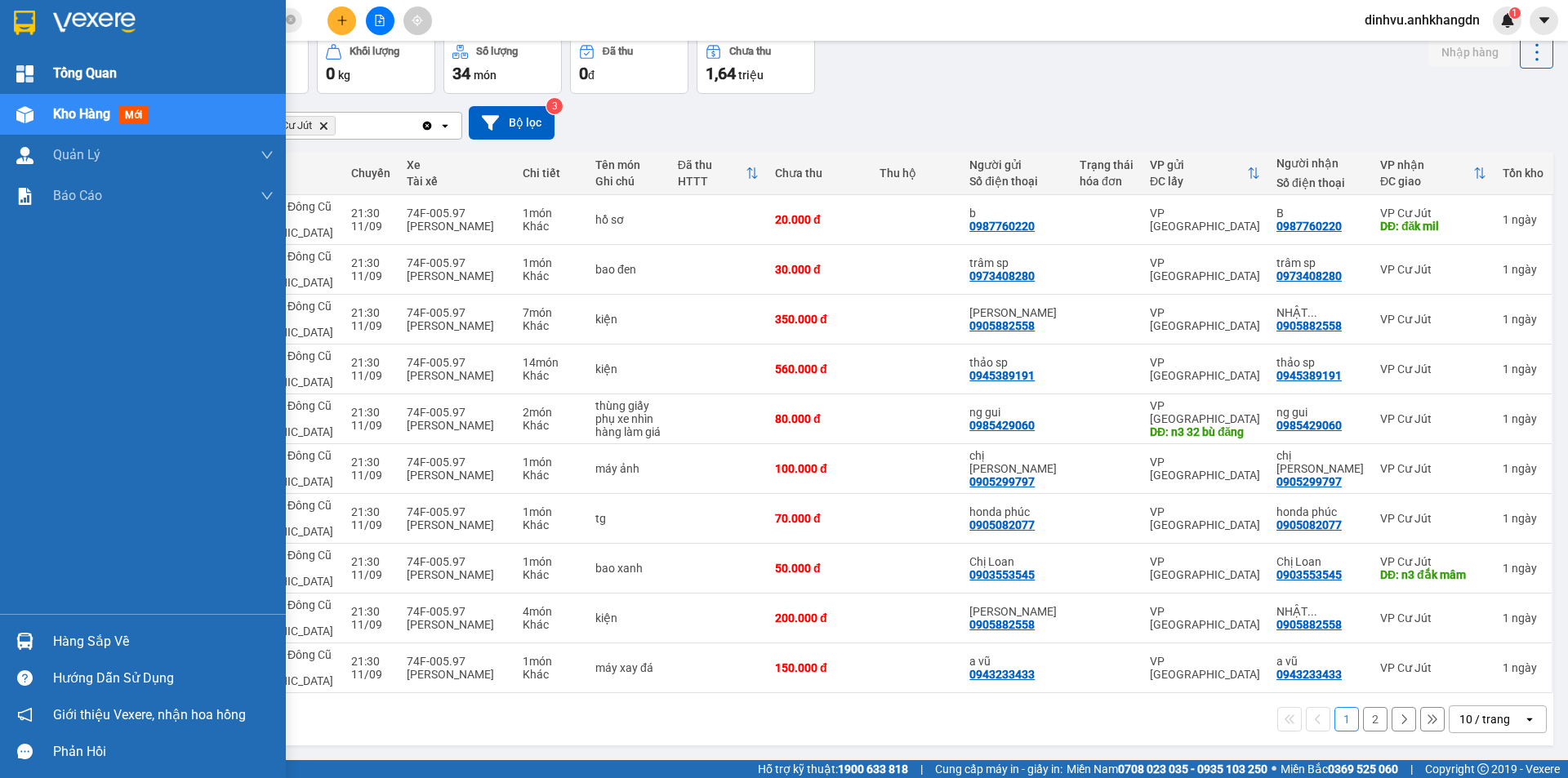
click at [25, 77] on img at bounding box center [25, 73] width 17 height 17
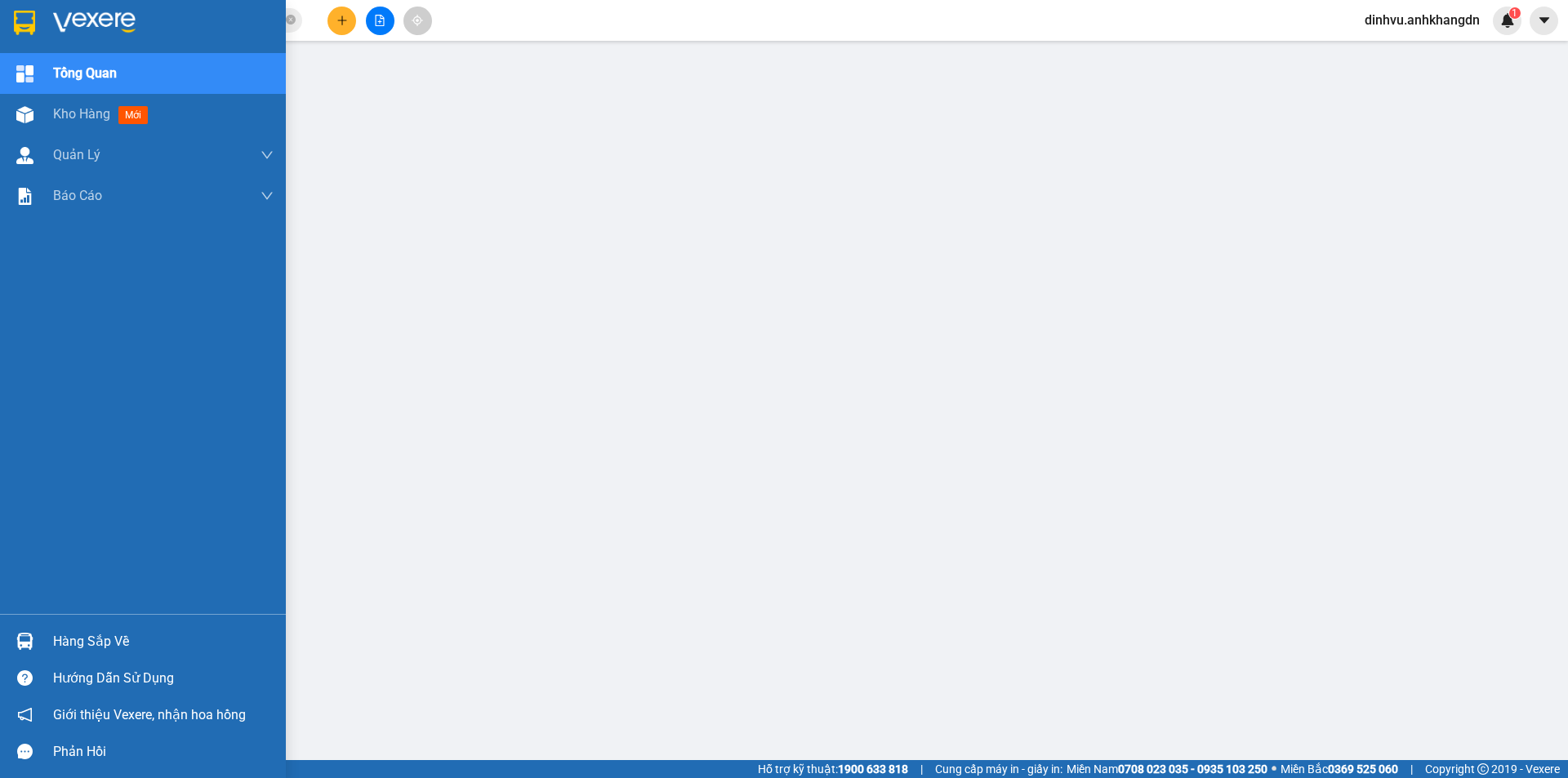
click at [145, 74] on div "Tổng Quan" at bounding box center [163, 73] width 221 height 40
